Goal: Information Seeking & Learning: Learn about a topic

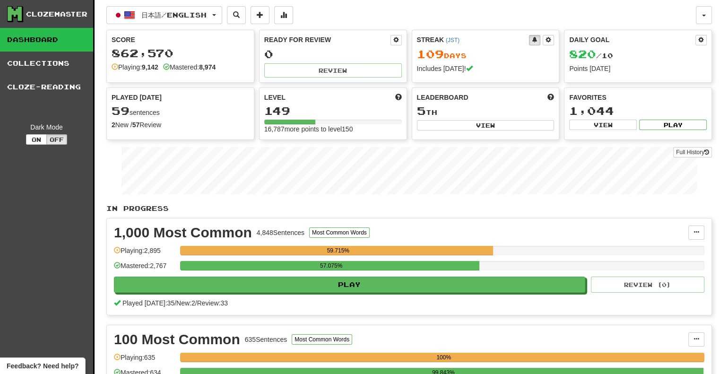
click at [252, 136] on div "Played [DATE] 59 sentences 2 New / 57 Review Full History" at bounding box center [180, 113] width 148 height 53
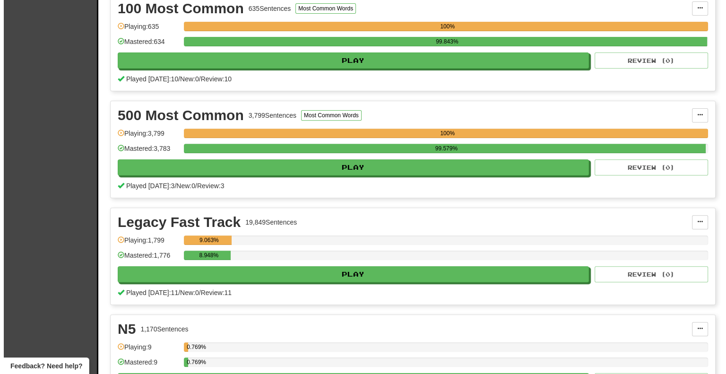
scroll to position [336, 0]
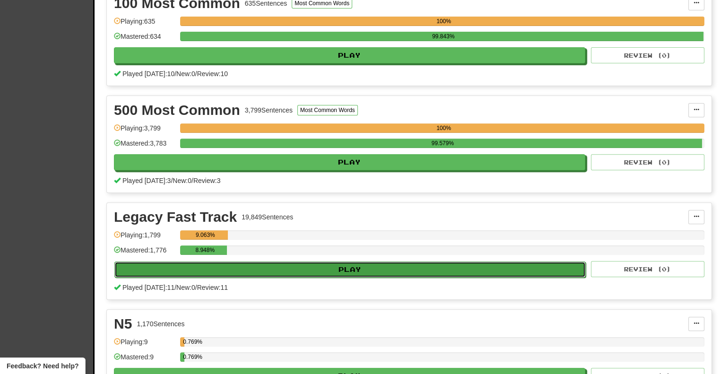
click at [449, 268] on button "Play" at bounding box center [349, 269] width 471 height 16
select select "**"
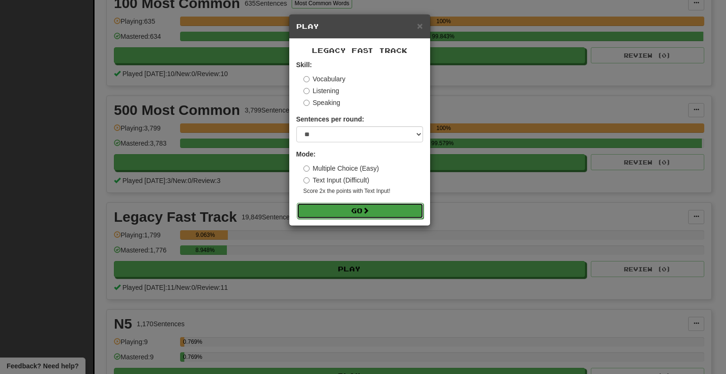
click at [394, 214] on button "Go" at bounding box center [360, 211] width 127 height 16
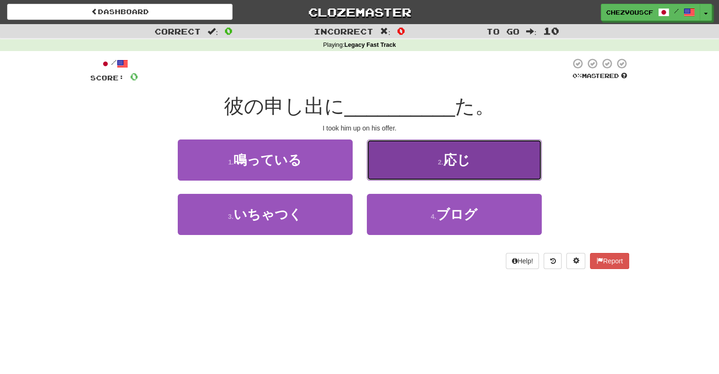
click at [415, 170] on button "2 . 応じ" at bounding box center [454, 159] width 175 height 41
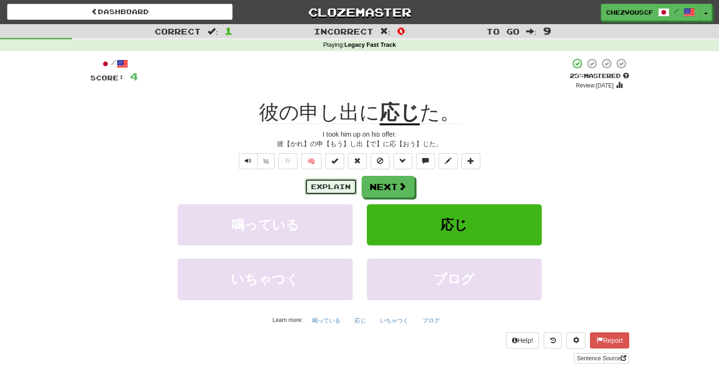
click at [331, 185] on button "Explain" at bounding box center [331, 187] width 52 height 16
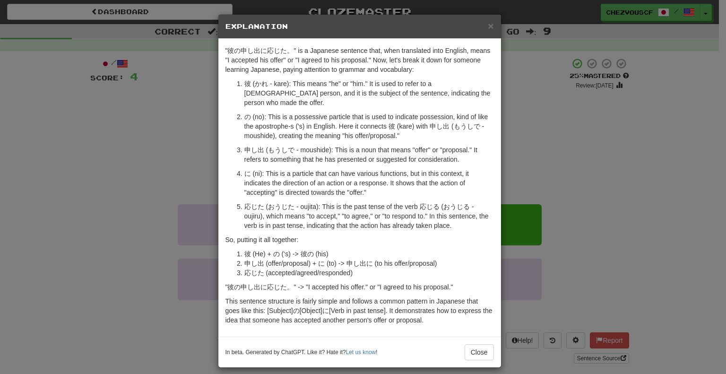
click at [505, 329] on div "× Explanation "彼の申し出に応じた。" is a Japanese sentence that, when translated into En…" at bounding box center [363, 187] width 726 height 374
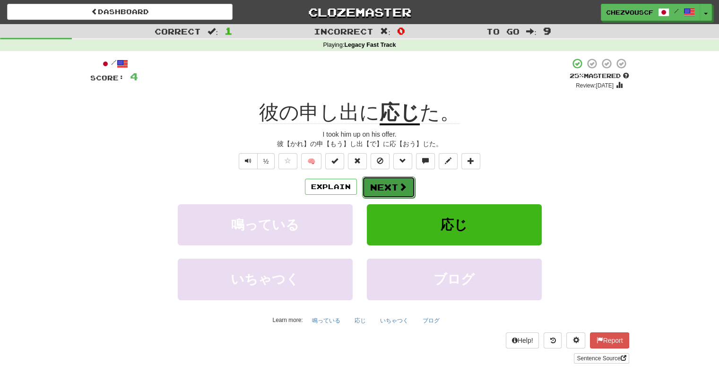
click at [387, 187] on button "Next" at bounding box center [388, 187] width 53 height 22
